Goal: Check status

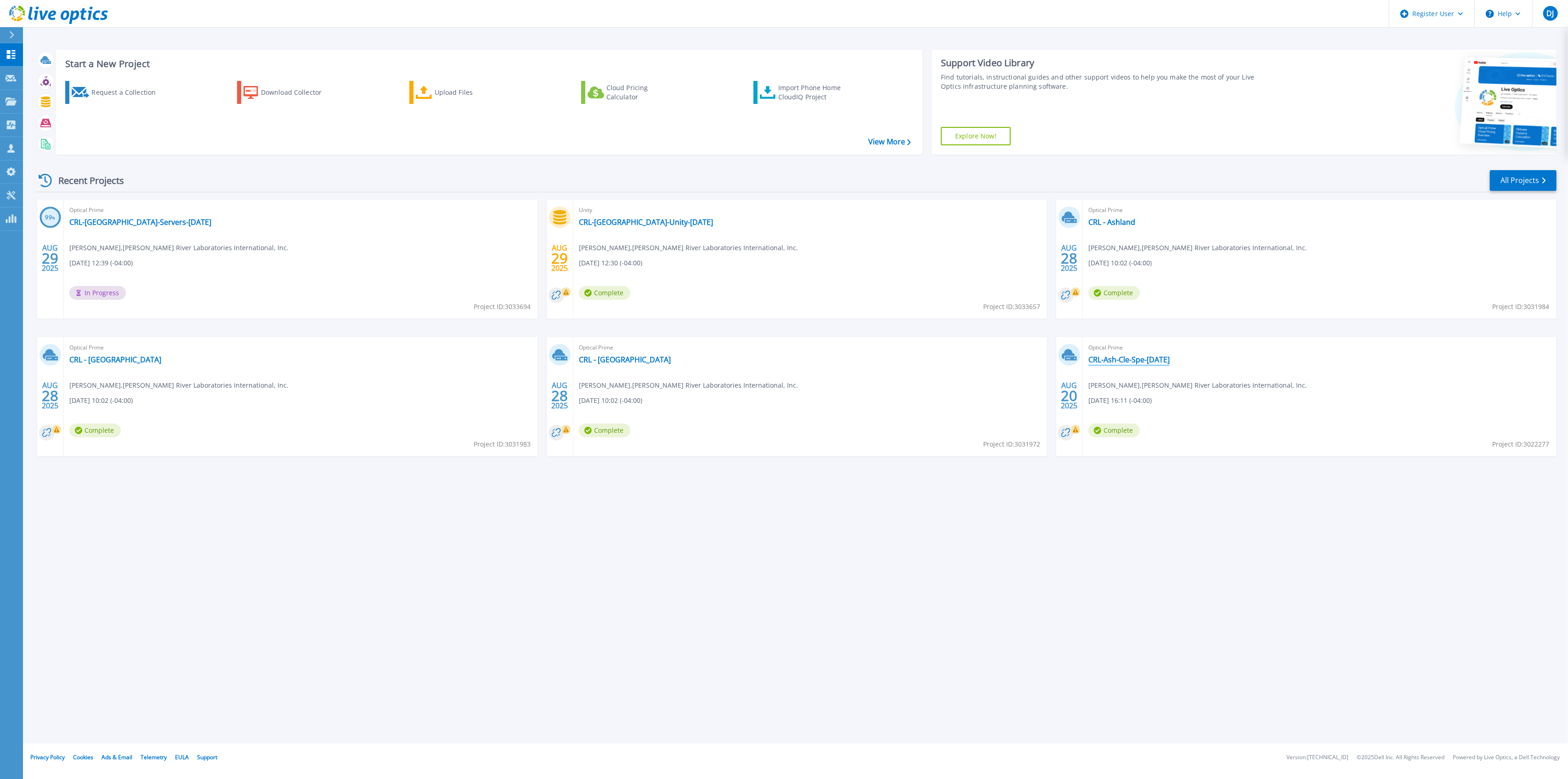
click at [1170, 361] on link "CRL-Ash-Cle-Spe-[DATE]" at bounding box center [1129, 359] width 82 height 9
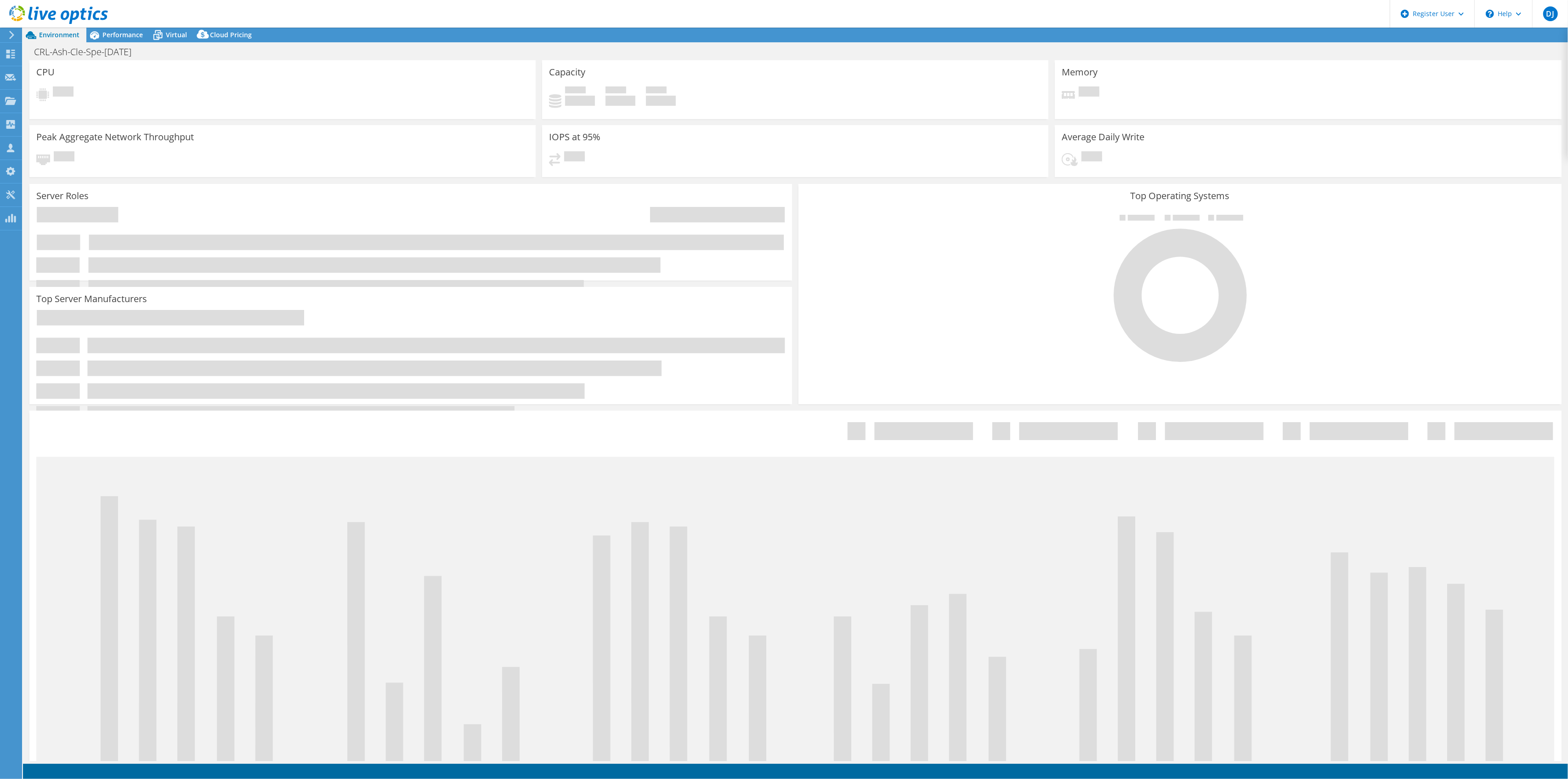
select select "USD"
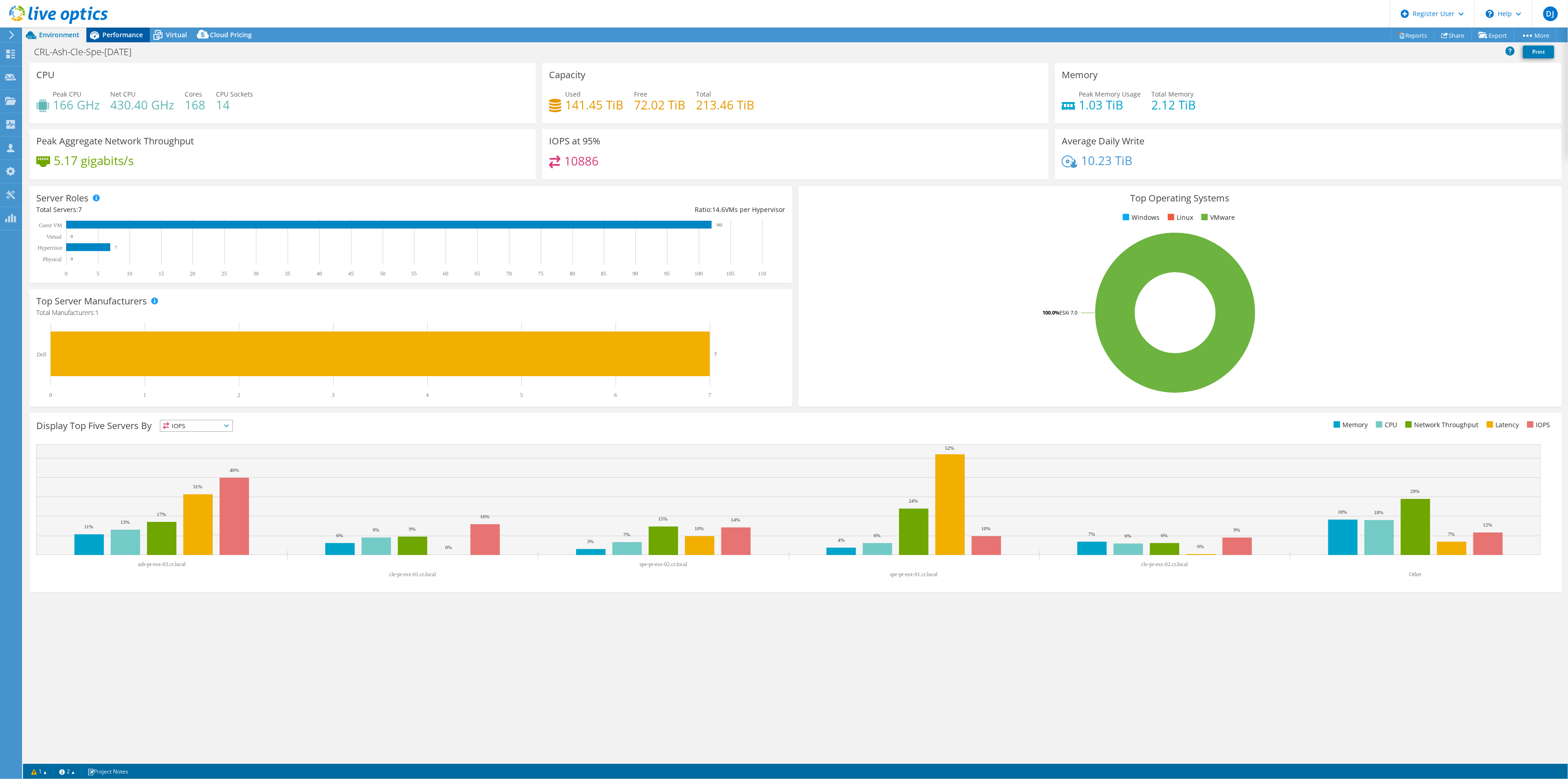
click at [113, 29] on div "Performance" at bounding box center [118, 35] width 63 height 15
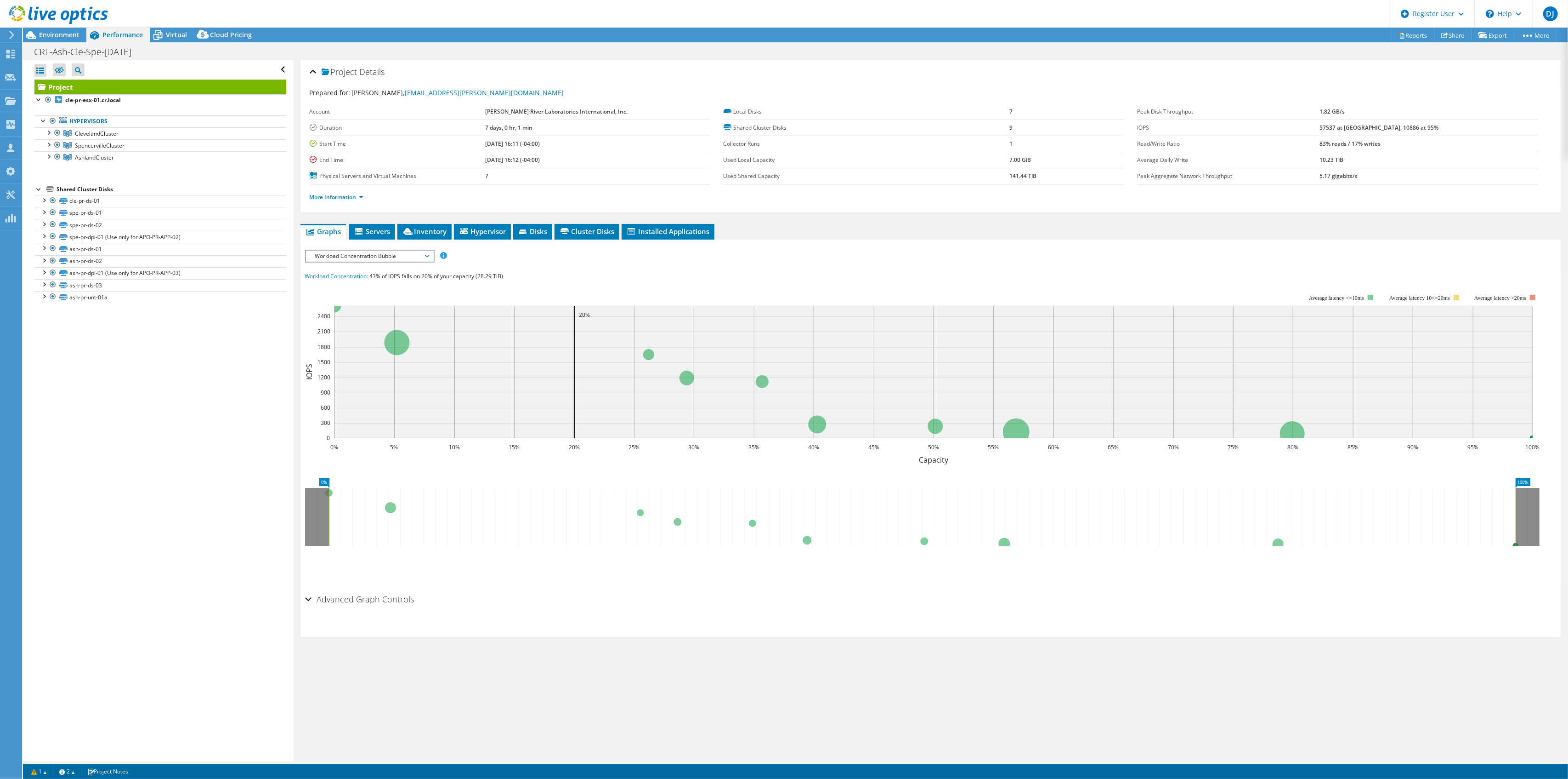
click at [348, 192] on ul "More Information" at bounding box center [931, 196] width 1242 height 12
click at [348, 197] on link "More Information" at bounding box center [337, 197] width 54 height 8
